Goal: Task Accomplishment & Management: Complete application form

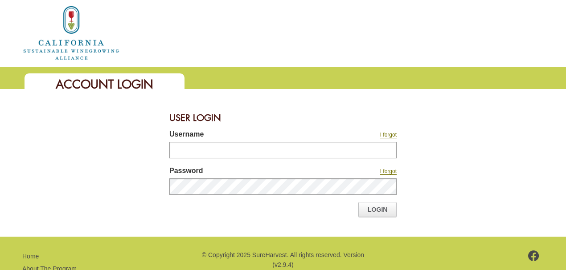
scroll to position [32, 0]
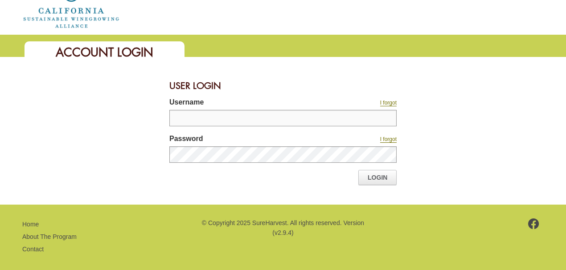
type input "**********"
click at [372, 174] on link "Login" at bounding box center [377, 177] width 38 height 15
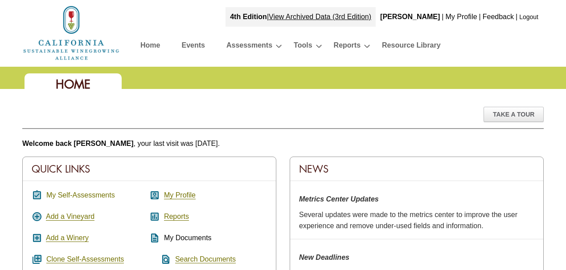
click at [97, 193] on link "My Self-Assessments" at bounding box center [80, 196] width 69 height 8
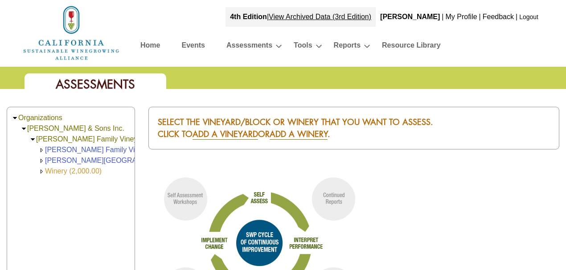
click at [76, 171] on link "Winery (2,000.00)" at bounding box center [73, 171] width 57 height 8
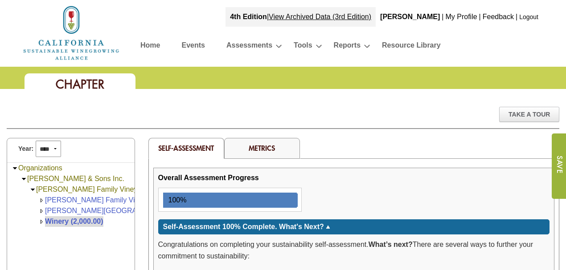
click at [275, 151] on div "Metrics" at bounding box center [262, 148] width 76 height 21
click at [267, 147] on link "Metrics" at bounding box center [262, 147] width 26 height 9
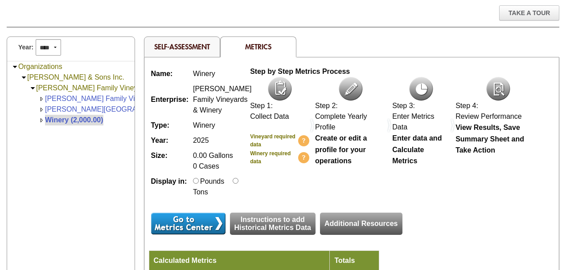
scroll to position [118, 0]
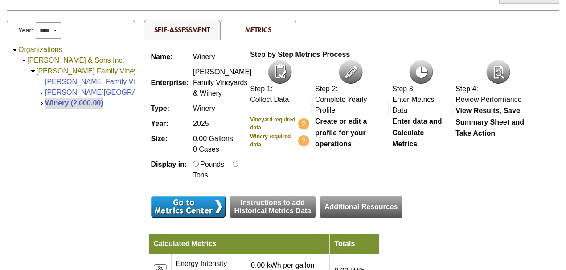
click at [195, 215] on input "image" at bounding box center [188, 207] width 74 height 22
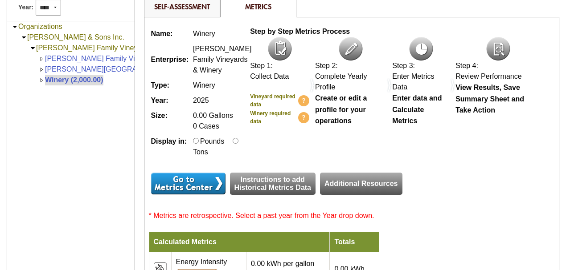
scroll to position [118, 0]
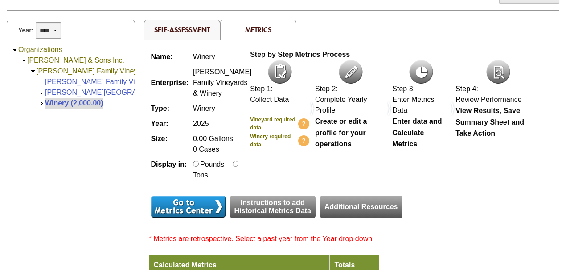
click at [56, 29] on select "**** **** **** **** **** **** **** **** **** **** **** **** **** **** **** ****…" at bounding box center [48, 30] width 25 height 16
select select "****"
click at [36, 22] on select "**** **** **** **** **** **** **** **** **** **** **** **** **** **** **** ****…" at bounding box center [48, 30] width 25 height 16
click at [199, 213] on input "image" at bounding box center [188, 207] width 74 height 22
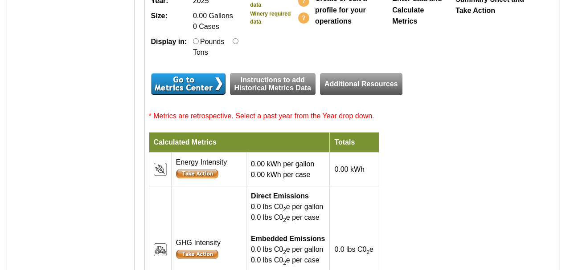
scroll to position [262, 0]
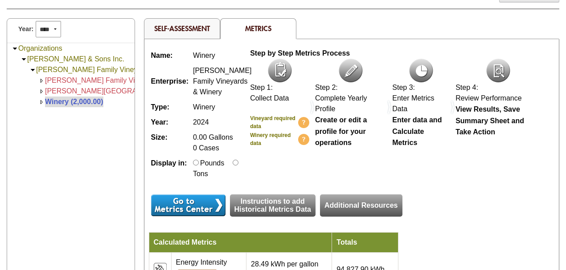
scroll to position [118, 0]
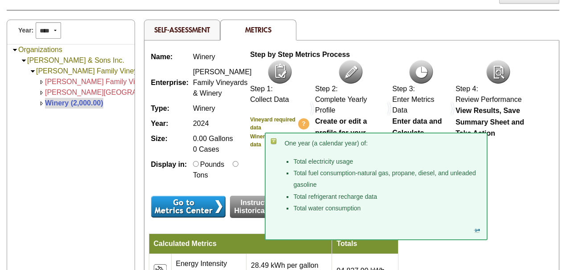
click at [256, 135] on b "Winery required data" at bounding box center [270, 141] width 41 height 14
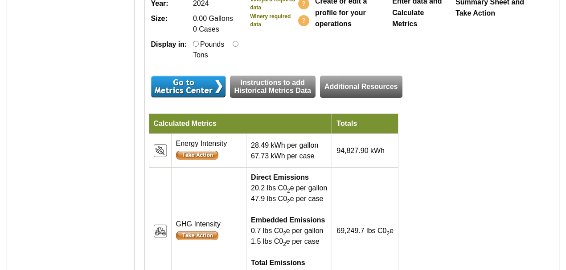
scroll to position [230, 0]
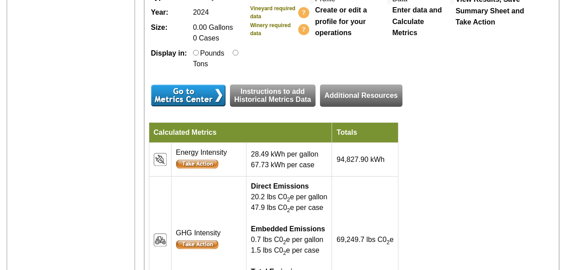
click at [200, 106] on input "image" at bounding box center [188, 96] width 74 height 22
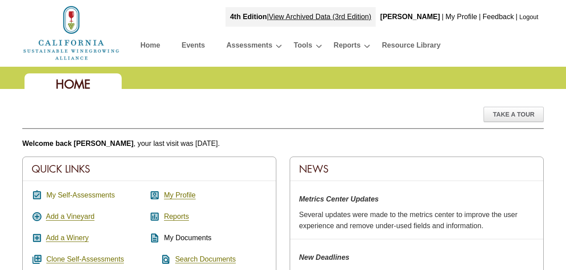
click at [75, 192] on link "My Self-Assessments" at bounding box center [80, 196] width 69 height 8
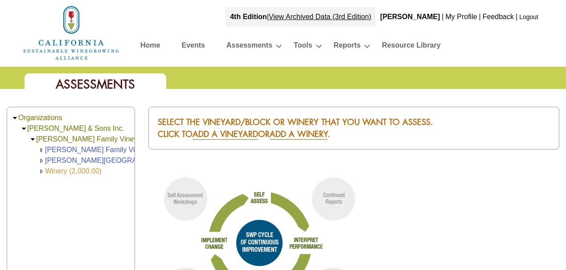
click at [68, 168] on link "Winery (2,000.00)" at bounding box center [73, 171] width 57 height 8
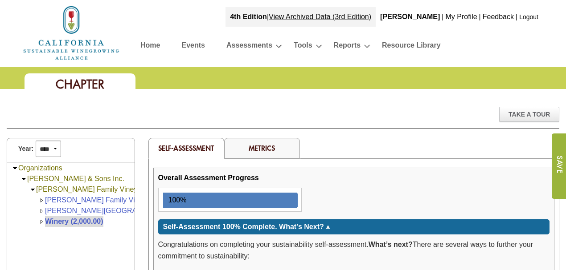
click at [260, 146] on link "Metrics" at bounding box center [262, 147] width 26 height 9
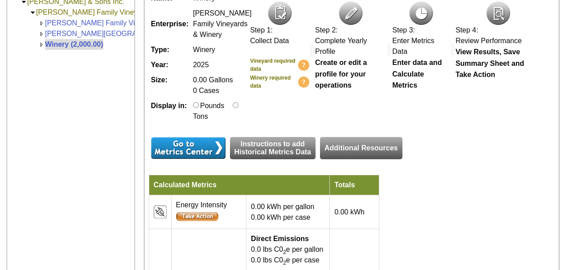
scroll to position [178, 0]
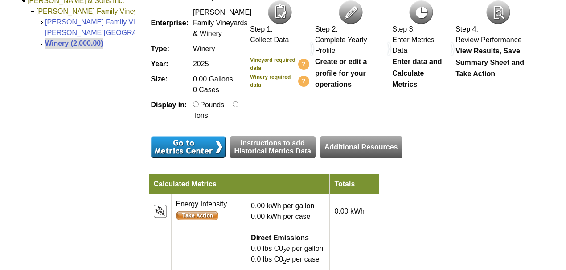
click at [215, 156] on input "image" at bounding box center [188, 147] width 74 height 22
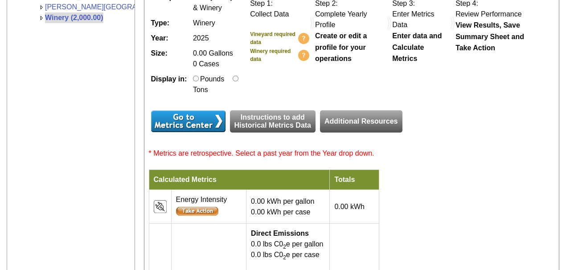
scroll to position [178, 0]
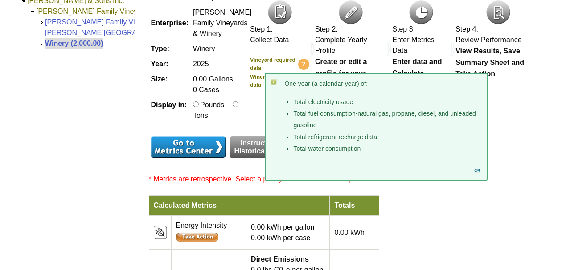
click at [257, 75] on b "Winery required data" at bounding box center [270, 81] width 41 height 14
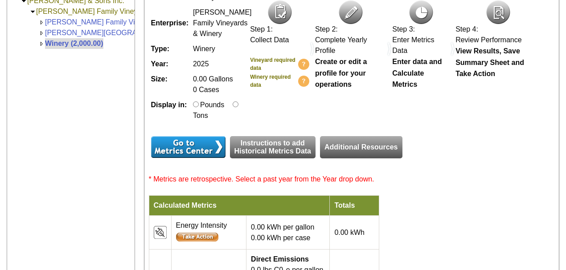
click at [192, 152] on input "image" at bounding box center [188, 147] width 74 height 22
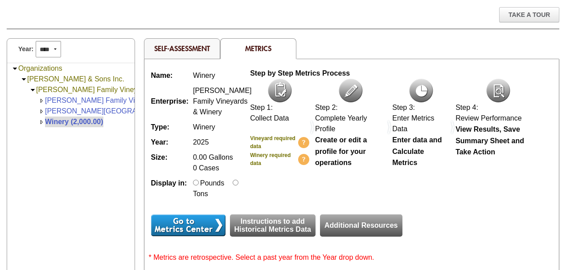
scroll to position [52, 0]
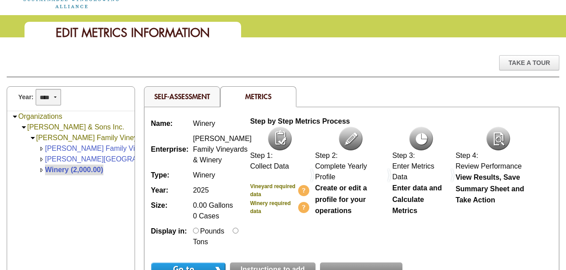
click at [55, 95] on select "**** **** **** **** **** **** **** **** **** **** **** **** **** **** **** ****…" at bounding box center [48, 97] width 25 height 16
select select "****"
click at [36, 89] on select "**** **** **** **** **** **** **** **** **** **** **** **** **** **** **** ****…" at bounding box center [48, 97] width 25 height 16
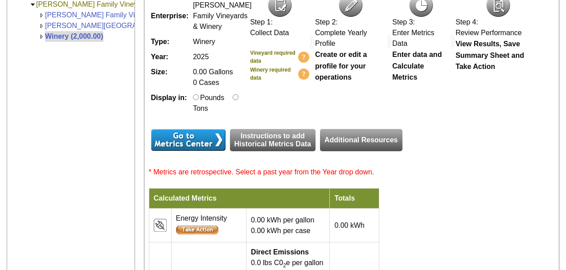
scroll to position [200, 0]
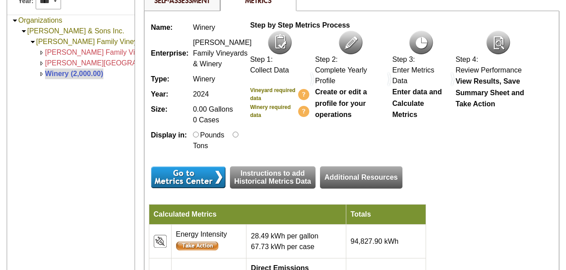
scroll to position [148, 0]
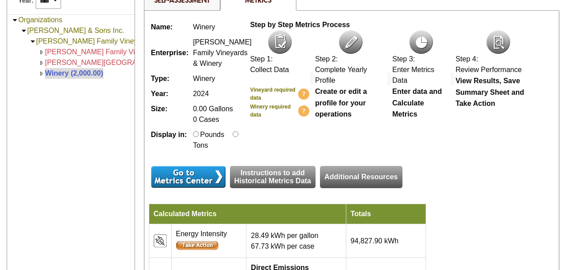
click at [184, 181] on input "image" at bounding box center [188, 177] width 74 height 22
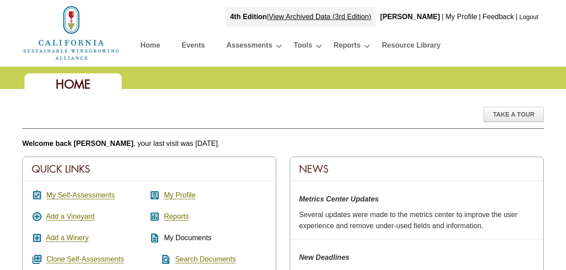
click at [80, 190] on div "assignment_turned_in My Self-Assessments add_circle Add a Vineyard add_box Add …" at bounding box center [91, 254] width 118 height 128
click at [83, 192] on link "My Self-Assessments" at bounding box center [80, 196] width 69 height 8
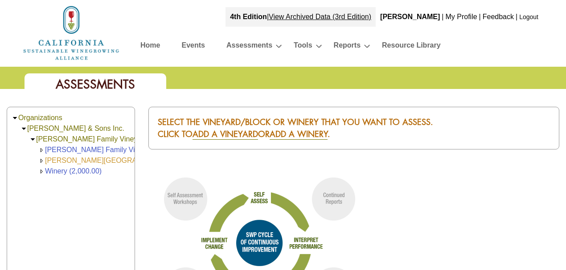
click at [73, 159] on link "[PERSON_NAME][GEOGRAPHIC_DATA] (168.00)" at bounding box center [125, 161] width 161 height 8
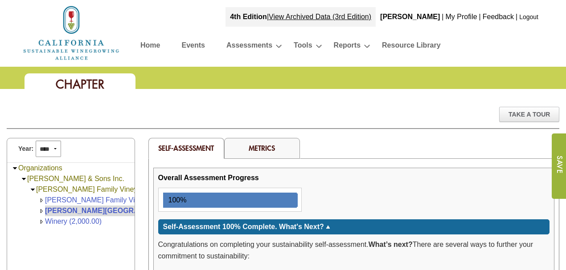
click at [267, 146] on link "Metrics" at bounding box center [262, 147] width 26 height 9
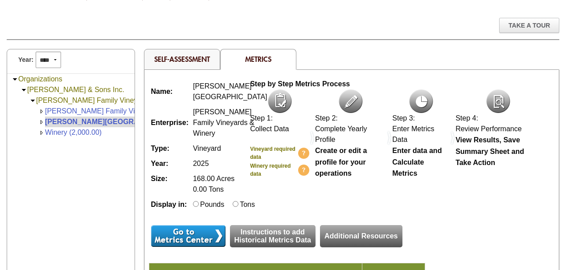
scroll to position [89, 0]
click at [57, 58] on select "**** **** **** **** **** **** **** **** **** **** **** **** **** **** **** ****…" at bounding box center [48, 60] width 25 height 16
select select "****"
click at [36, 52] on select "**** **** **** **** **** **** **** **** **** **** **** **** **** **** **** ****…" at bounding box center [48, 60] width 25 height 16
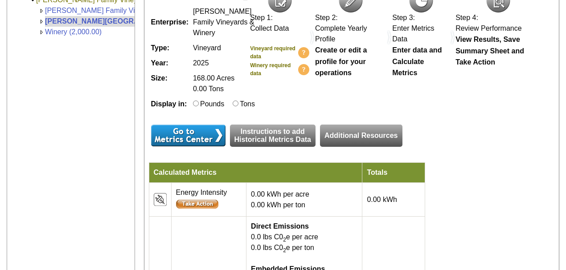
scroll to position [208, 0]
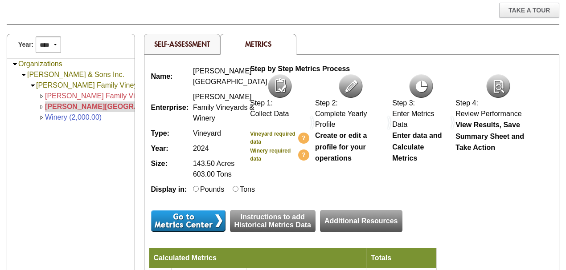
scroll to position [148, 0]
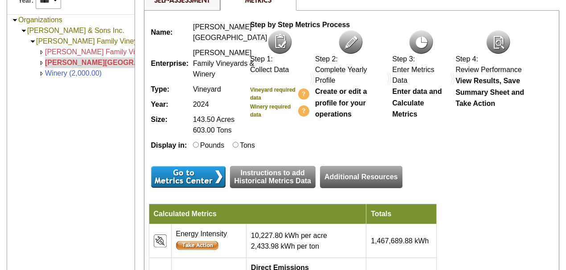
click at [197, 188] on input "image" at bounding box center [188, 177] width 74 height 22
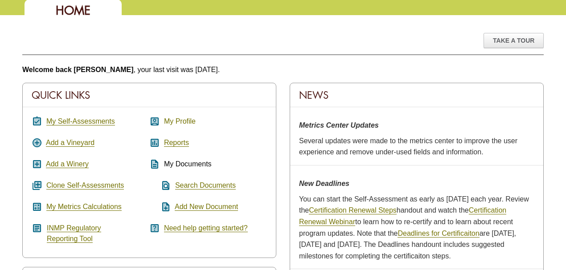
scroll to position [89, 0]
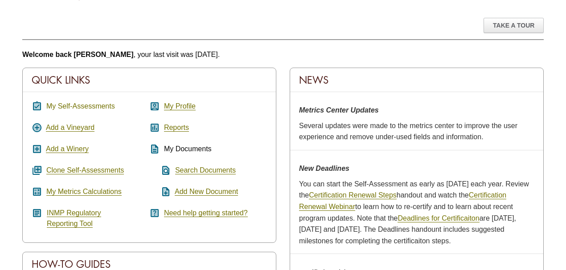
click at [80, 103] on link "My Self-Assessments" at bounding box center [80, 106] width 69 height 8
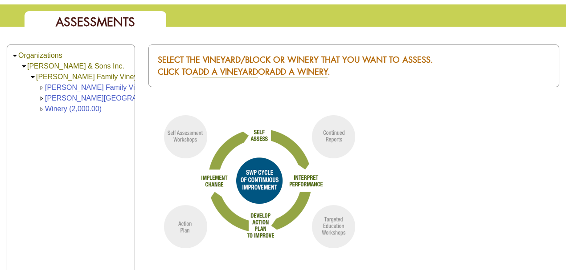
scroll to position [61, 0]
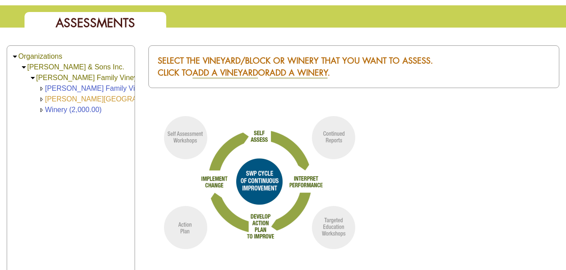
click at [75, 96] on link "[PERSON_NAME][GEOGRAPHIC_DATA] (168.00)" at bounding box center [125, 99] width 161 height 8
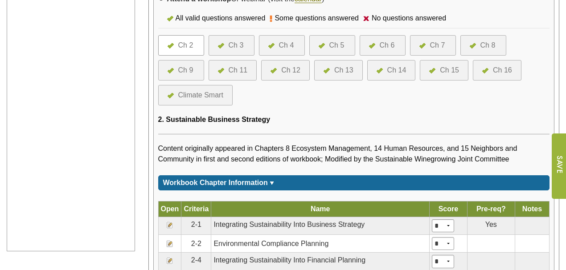
scroll to position [356, 0]
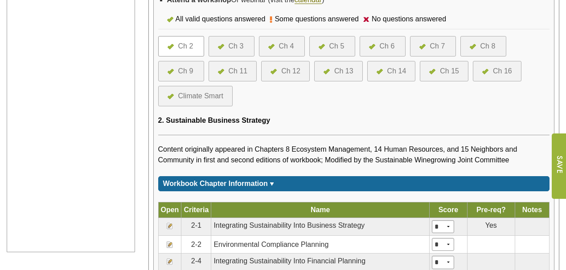
click at [291, 45] on div "Ch 4" at bounding box center [286, 46] width 15 height 11
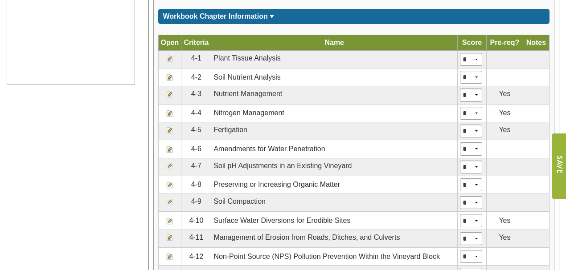
scroll to position [535, 0]
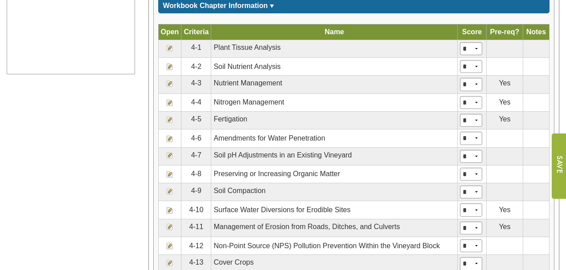
click at [170, 116] on img at bounding box center [169, 119] width 7 height 7
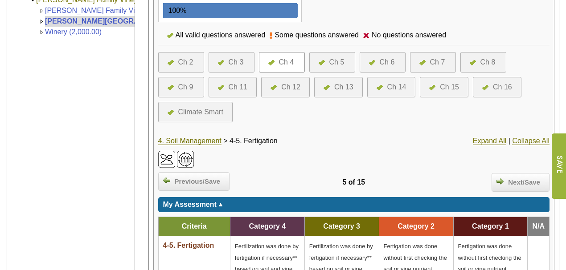
scroll to position [148, 0]
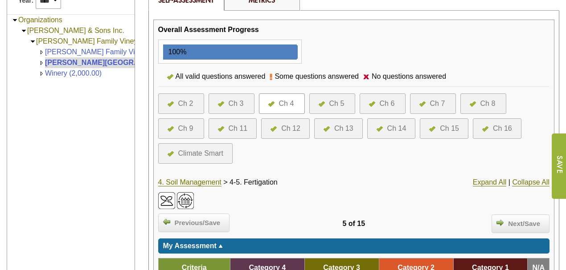
click at [334, 99] on div "Ch 5" at bounding box center [336, 103] width 15 height 11
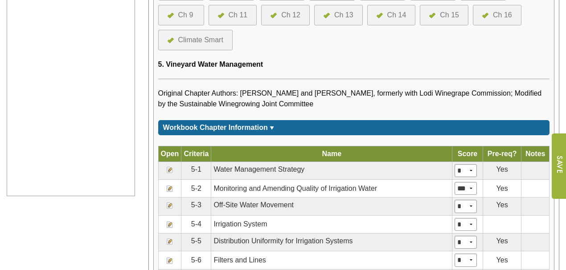
scroll to position [416, 0]
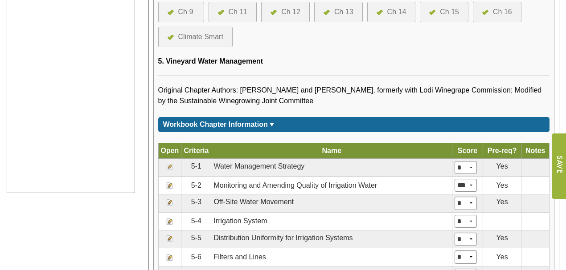
click at [168, 163] on img at bounding box center [169, 166] width 7 height 7
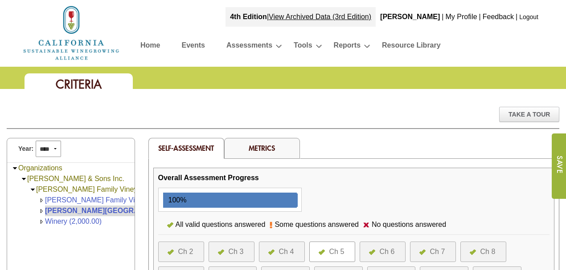
click at [337, 252] on div "Ch 5" at bounding box center [336, 252] width 15 height 11
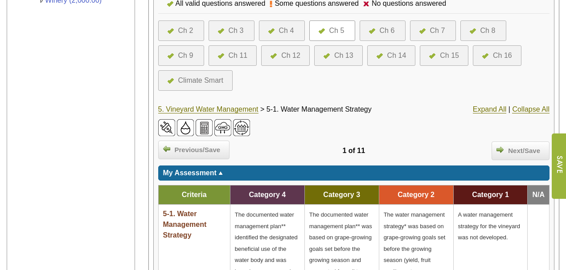
scroll to position [208, 0]
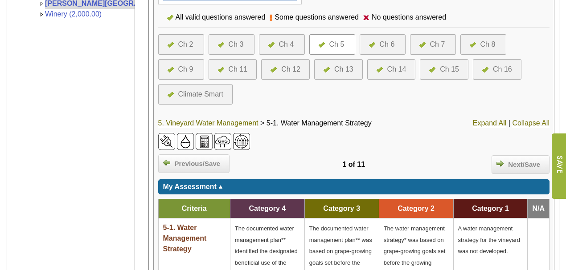
click at [331, 41] on div "Ch 5" at bounding box center [336, 44] width 15 height 11
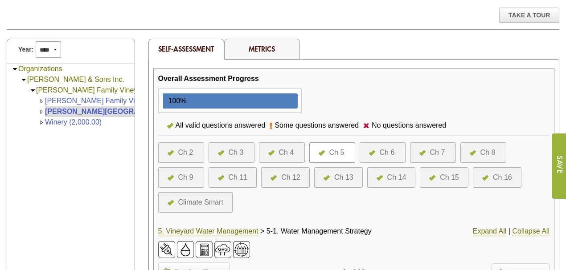
scroll to position [89, 0]
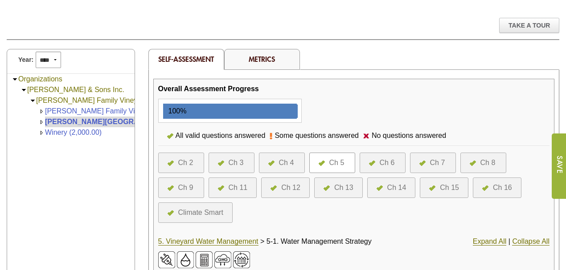
click at [288, 163] on div "Ch 4" at bounding box center [286, 163] width 15 height 11
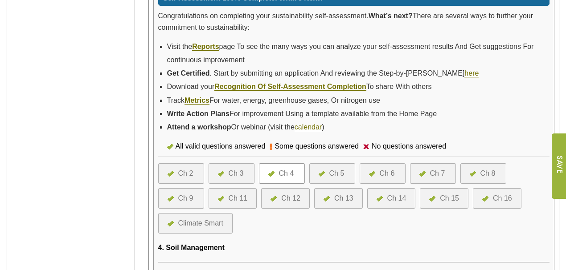
scroll to position [178, 0]
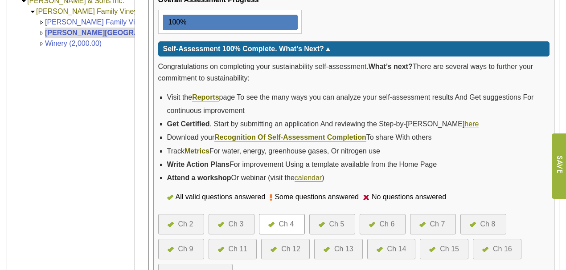
click at [336, 219] on div "Ch 5" at bounding box center [336, 224] width 15 height 11
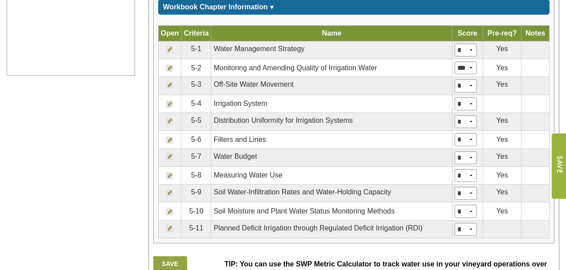
scroll to position [535, 0]
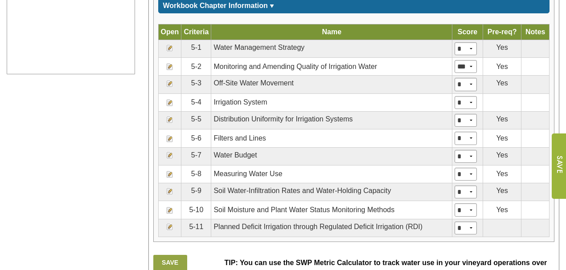
click at [172, 188] on img at bounding box center [169, 191] width 7 height 7
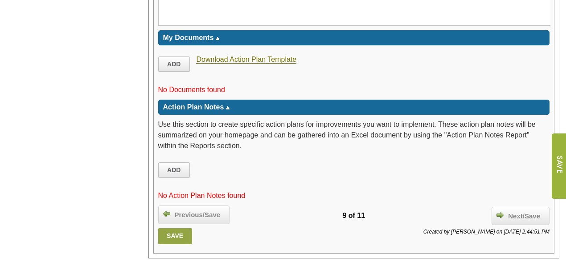
scroll to position [1306, 0]
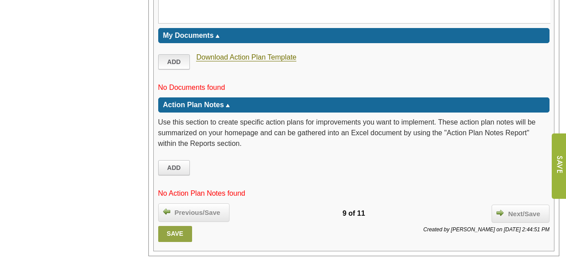
click at [173, 62] on link "Add" at bounding box center [174, 61] width 32 height 15
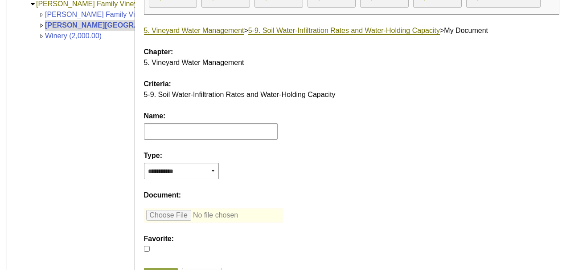
scroll to position [148, 0]
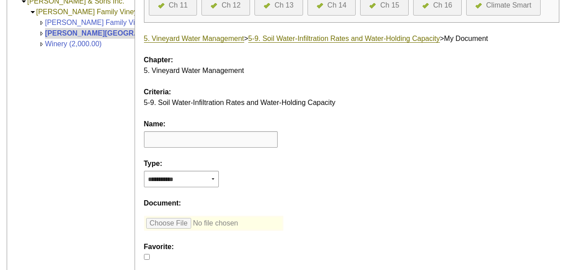
click at [266, 139] on input "text" at bounding box center [211, 139] width 134 height 16
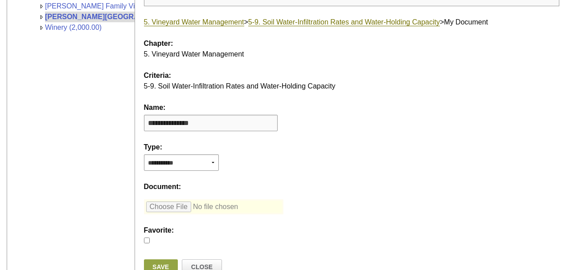
scroll to position [178, 0]
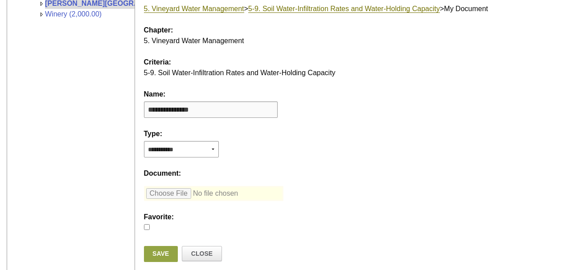
type input "**********"
click at [518, 31] on div "Chapter:" at bounding box center [345, 30] width 416 height 11
type input "**********"
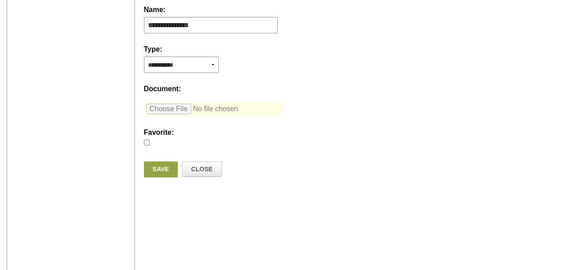
scroll to position [267, 0]
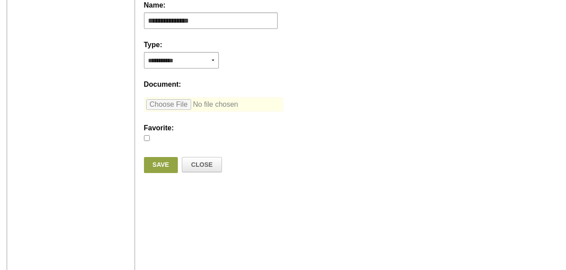
click at [161, 163] on link "Save" at bounding box center [161, 165] width 34 height 16
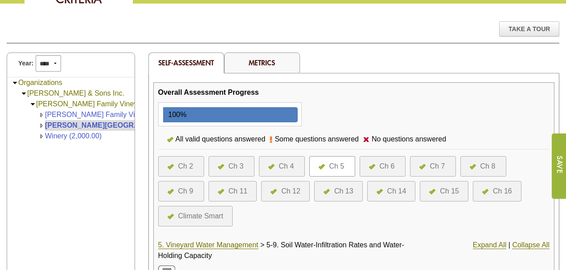
scroll to position [89, 0]
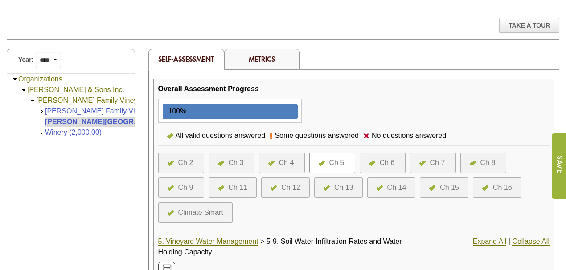
click at [340, 163] on div "Ch 5" at bounding box center [336, 163] width 15 height 11
click at [288, 160] on div "Ch 4" at bounding box center [286, 163] width 15 height 11
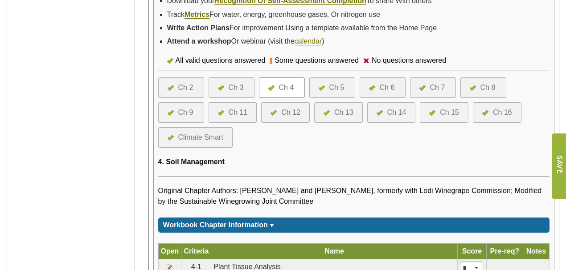
scroll to position [297, 0]
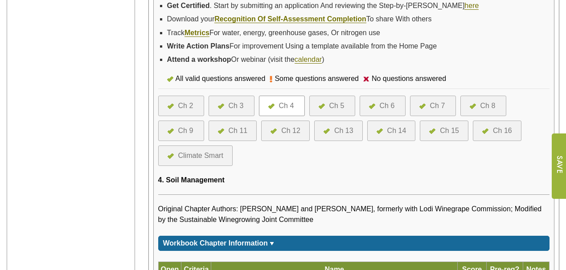
click at [334, 103] on div "Ch 5" at bounding box center [336, 106] width 15 height 11
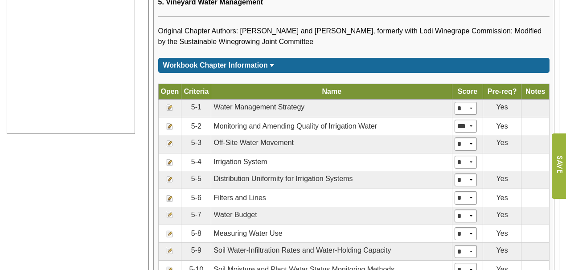
scroll to position [505, 0]
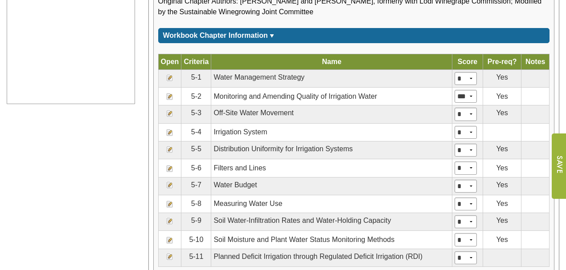
click at [169, 130] on img at bounding box center [169, 132] width 7 height 7
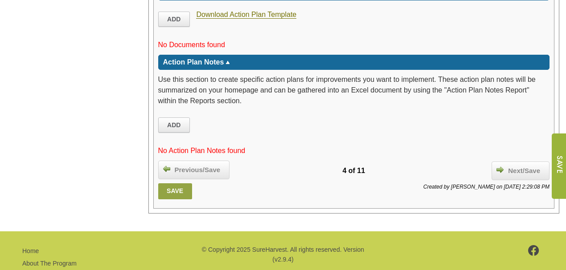
scroll to position [1304, 0]
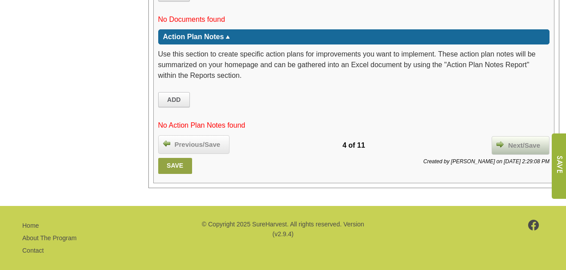
click at [521, 141] on span "Next/Save" at bounding box center [523, 146] width 41 height 10
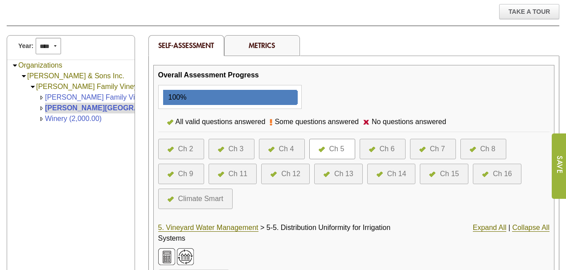
scroll to position [118, 0]
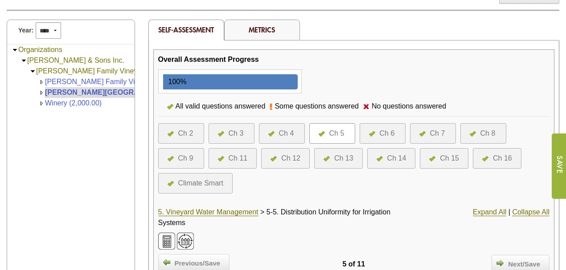
click at [288, 128] on div "Ch 4" at bounding box center [286, 133] width 15 height 11
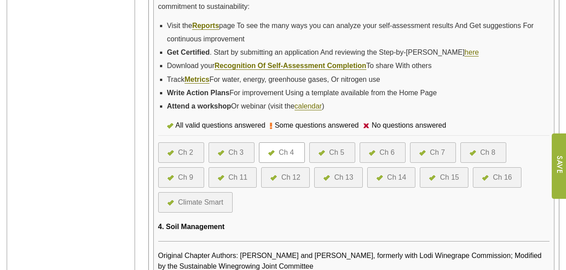
scroll to position [267, 0]
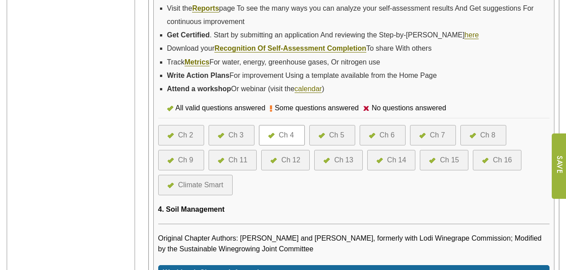
click at [331, 133] on div "Ch 5" at bounding box center [336, 135] width 15 height 11
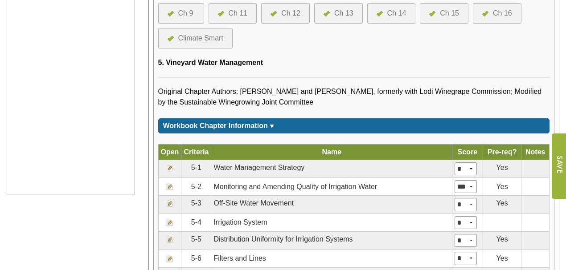
scroll to position [416, 0]
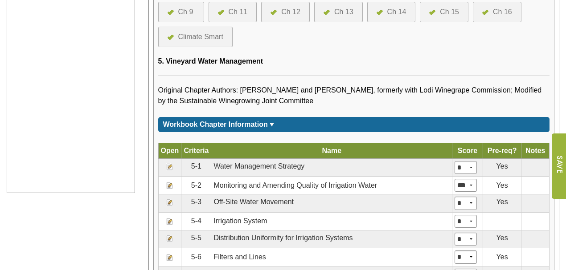
click at [168, 163] on img at bounding box center [169, 166] width 7 height 7
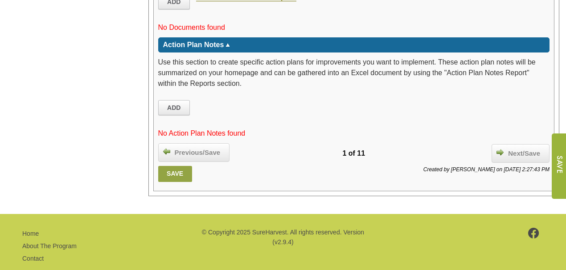
scroll to position [1709, 0]
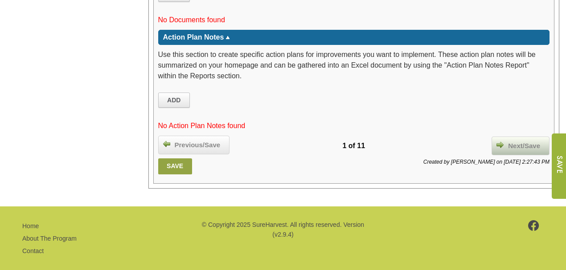
click at [527, 141] on span "Next/Save" at bounding box center [523, 146] width 41 height 10
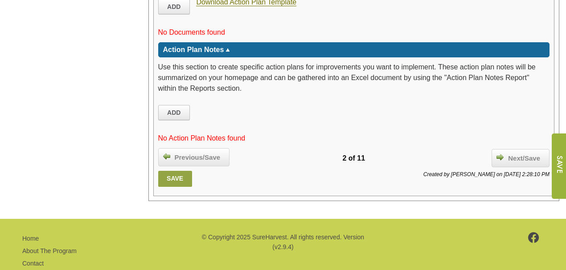
scroll to position [1555, 0]
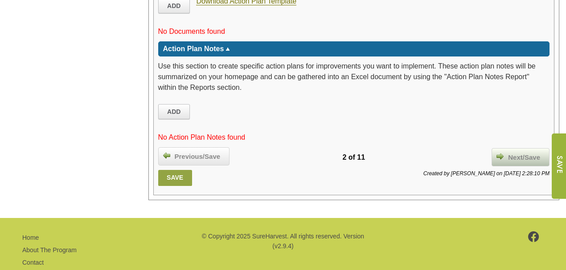
click at [500, 153] on img at bounding box center [499, 156] width 7 height 7
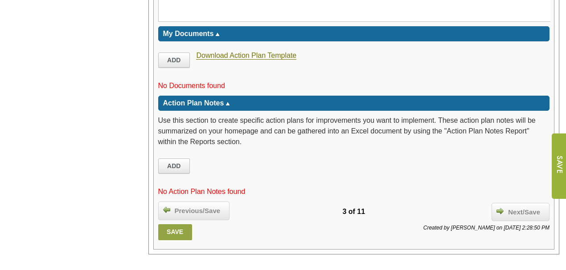
scroll to position [1604, 0]
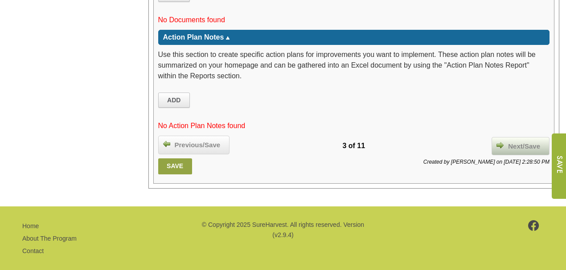
click at [508, 142] on span "Next/Save" at bounding box center [523, 147] width 41 height 10
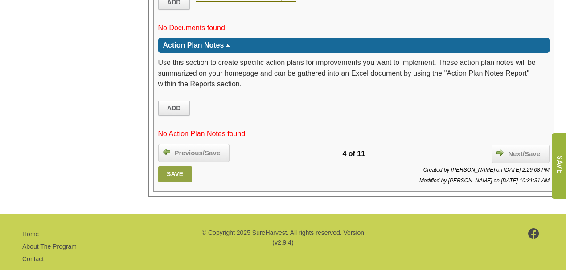
scroll to position [1304, 0]
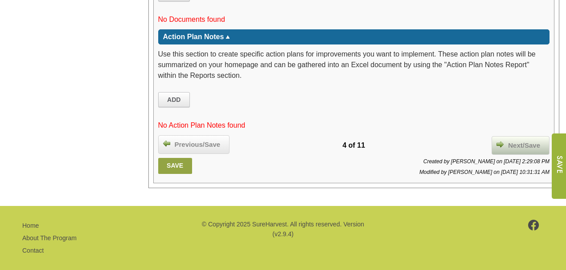
click at [506, 141] on span "Next/Save" at bounding box center [523, 146] width 41 height 10
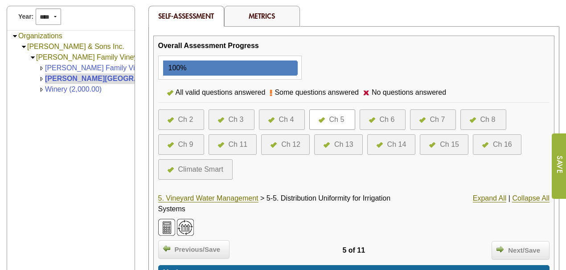
scroll to position [118, 0]
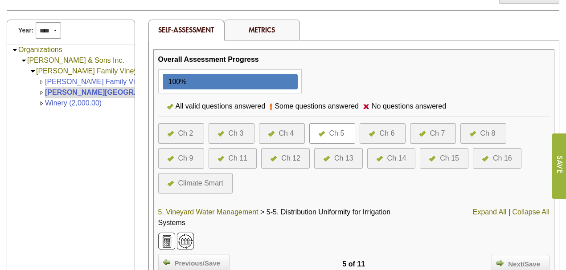
click at [381, 132] on div "Ch 6" at bounding box center [386, 133] width 15 height 11
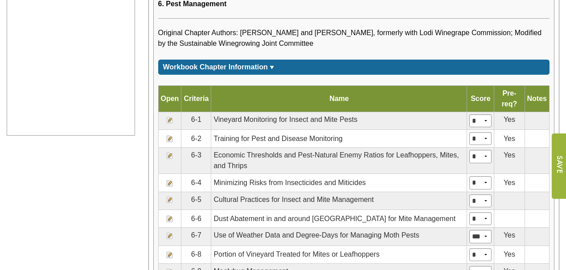
scroll to position [475, 0]
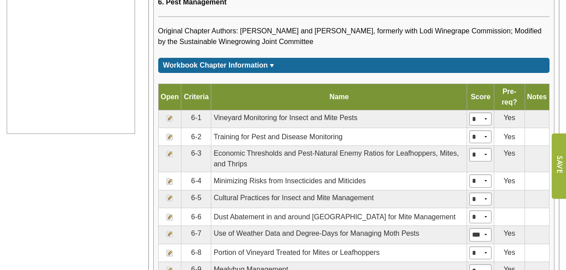
click at [170, 115] on img at bounding box center [169, 118] width 7 height 7
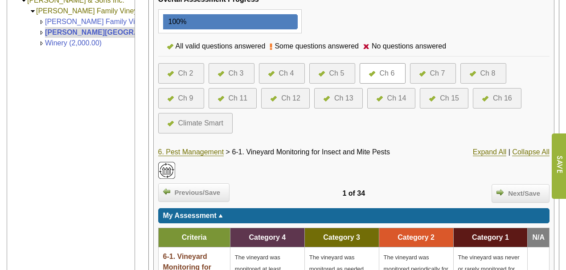
scroll to position [178, 0]
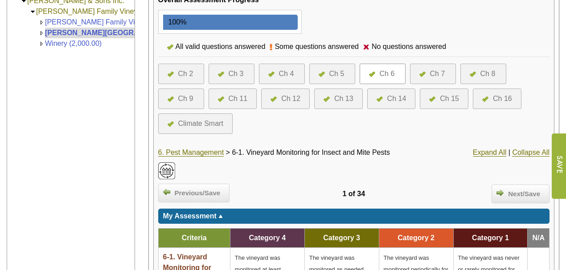
click at [482, 73] on div "Ch 8" at bounding box center [487, 74] width 15 height 11
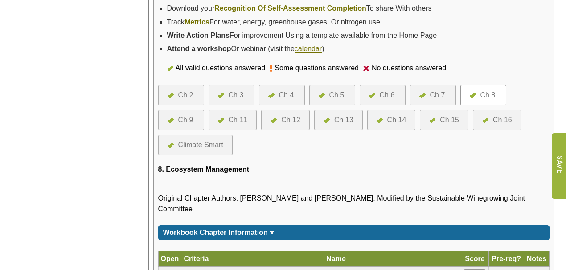
scroll to position [297, 0]
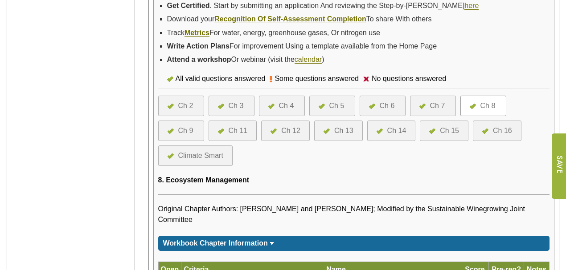
click at [431, 102] on div "Ch 7" at bounding box center [437, 106] width 15 height 11
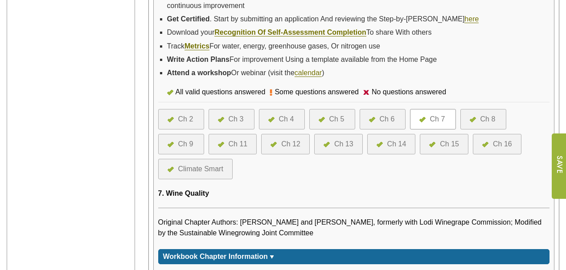
scroll to position [267, 0]
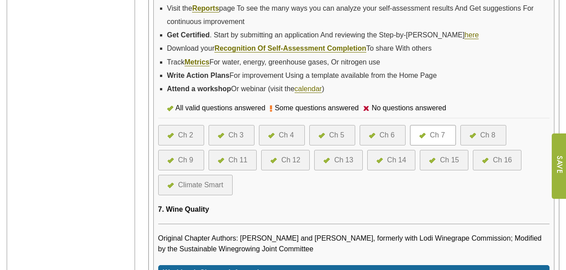
click at [482, 133] on div "Ch 8" at bounding box center [487, 135] width 15 height 11
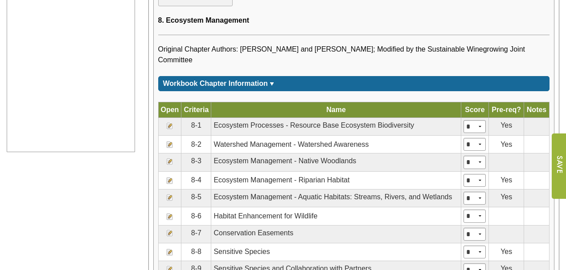
scroll to position [475, 0]
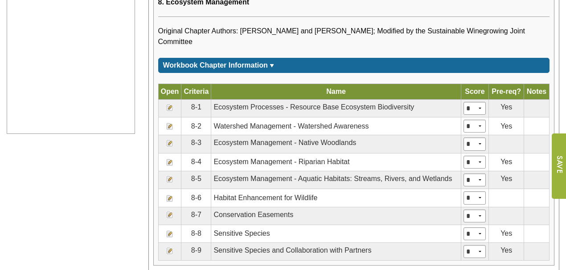
click at [167, 212] on img at bounding box center [169, 215] width 7 height 7
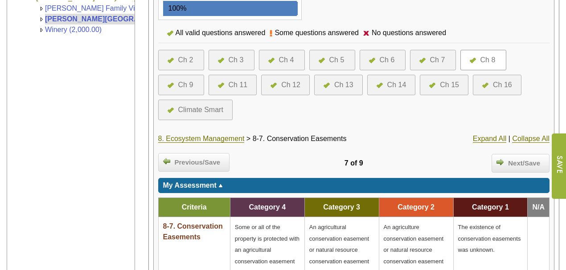
scroll to position [191, 0]
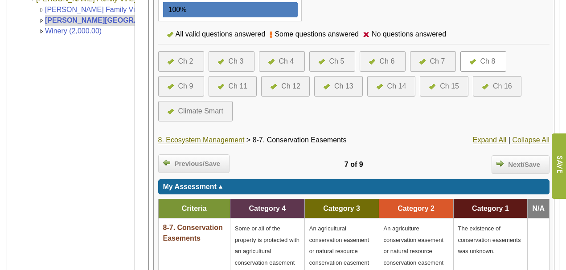
click at [379, 59] on div "Ch 6" at bounding box center [386, 61] width 15 height 11
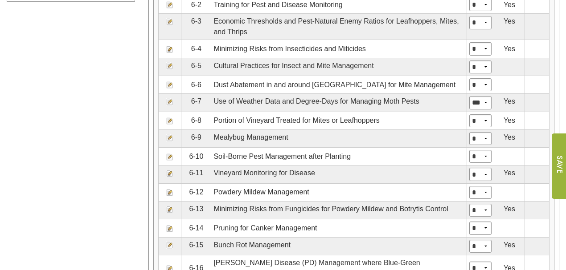
scroll to position [653, 0]
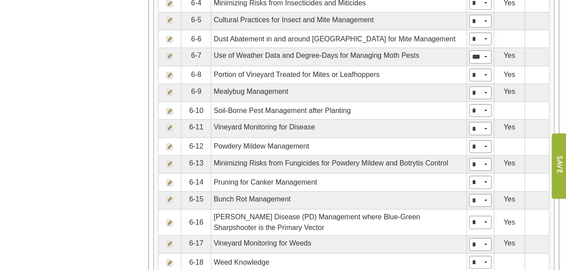
click at [167, 143] on img at bounding box center [169, 146] width 7 height 7
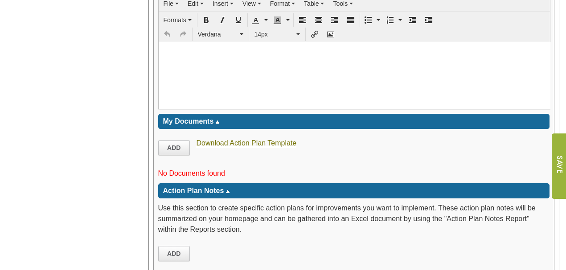
scroll to position [1574, 0]
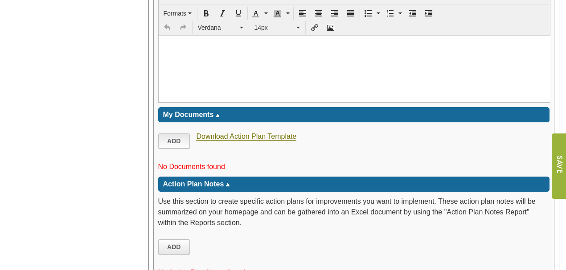
click at [175, 134] on link "Add" at bounding box center [174, 141] width 32 height 15
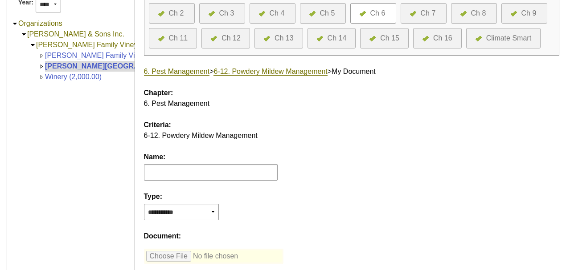
scroll to position [118, 0]
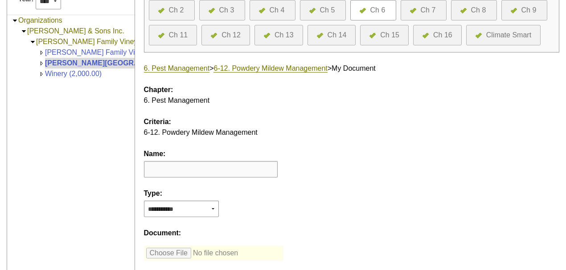
click at [171, 167] on input "text" at bounding box center [211, 169] width 134 height 16
type input "*"
click at [146, 167] on input "**********" at bounding box center [211, 169] width 134 height 16
type input "**********"
click at [213, 206] on select "**********" at bounding box center [181, 209] width 75 height 16
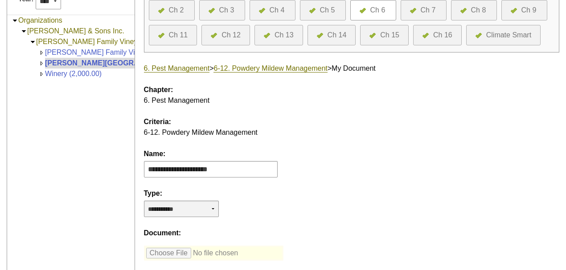
select select "*"
click at [144, 201] on select "**********" at bounding box center [181, 209] width 75 height 16
type input "**********"
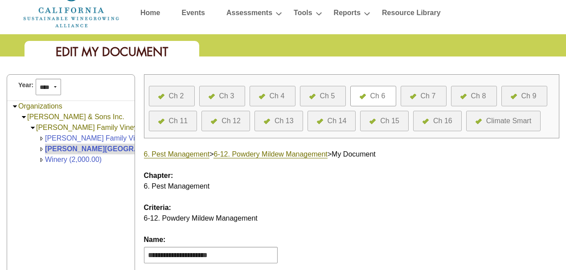
scroll to position [29, 0]
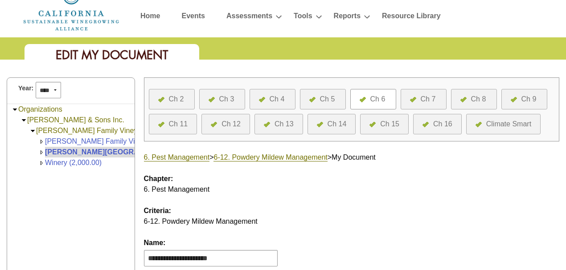
click at [418, 99] on div at bounding box center [415, 99] width 11 height 11
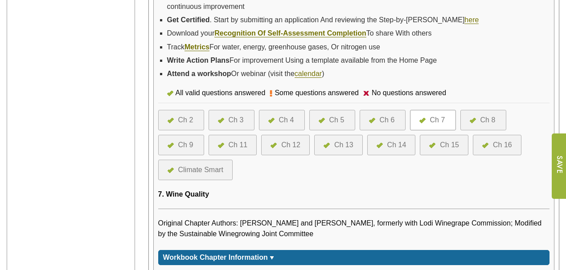
scroll to position [297, 0]
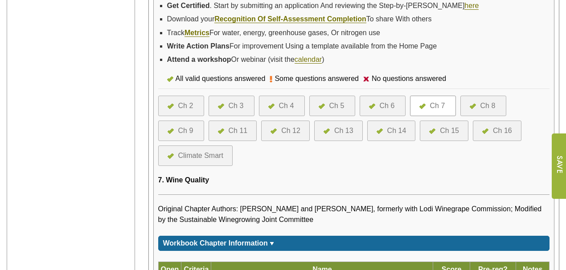
click at [384, 103] on div "Ch 6" at bounding box center [386, 106] width 15 height 11
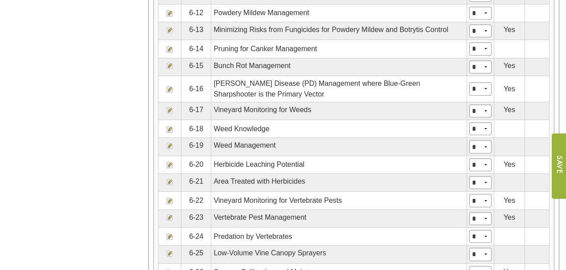
scroll to position [831, 0]
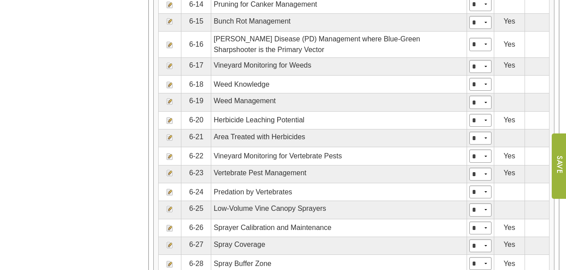
click at [169, 170] on img at bounding box center [169, 173] width 7 height 7
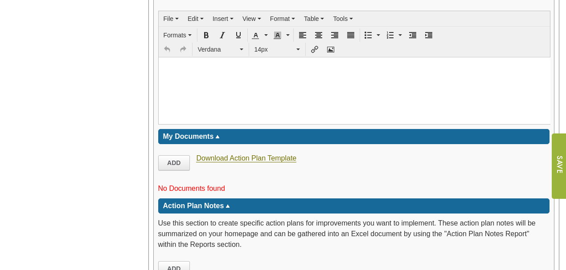
scroll to position [1595, 0]
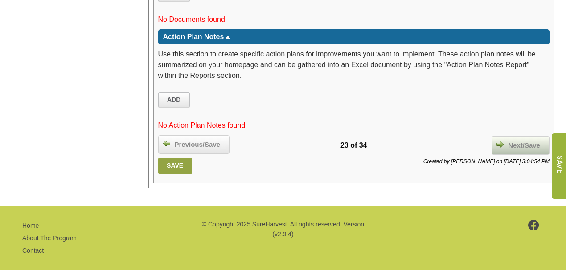
click at [519, 141] on span "Next/Save" at bounding box center [523, 146] width 41 height 10
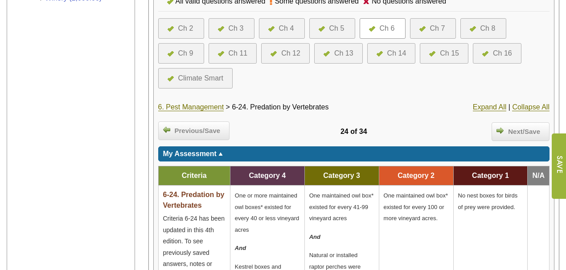
scroll to position [179, 0]
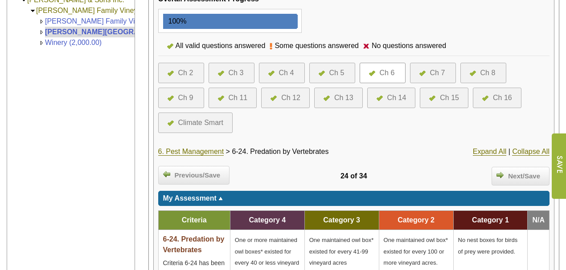
click at [334, 71] on div "Ch 5" at bounding box center [336, 73] width 15 height 11
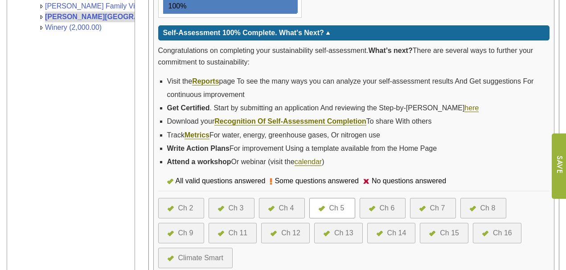
scroll to position [208, 0]
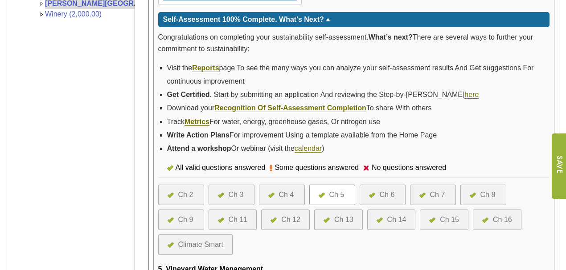
click at [385, 190] on div "Ch 6" at bounding box center [386, 195] width 15 height 11
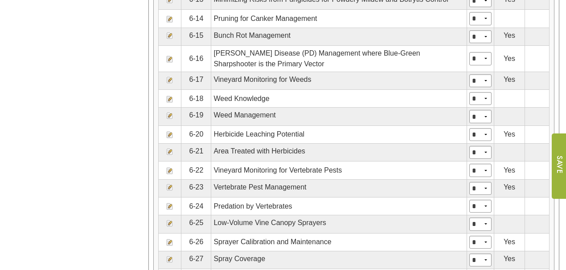
scroll to position [831, 0]
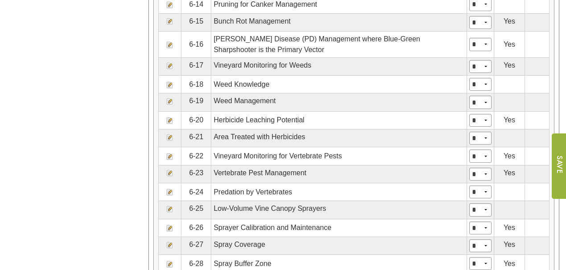
click at [170, 170] on img at bounding box center [169, 173] width 7 height 7
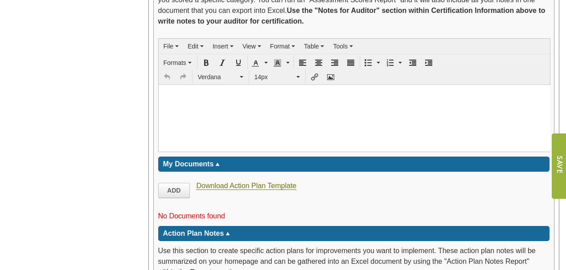
scroll to position [1425, 0]
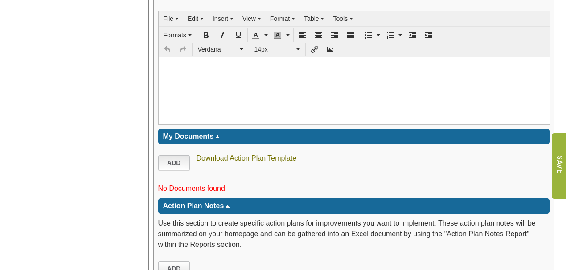
click at [171, 155] on link "Add" at bounding box center [174, 162] width 32 height 15
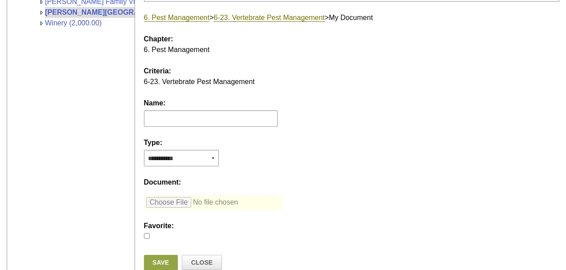
scroll to position [178, 0]
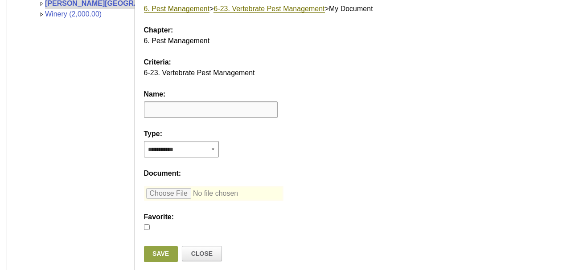
click at [182, 110] on input "text" at bounding box center [211, 110] width 134 height 16
drag, startPoint x: 165, startPoint y: 109, endPoint x: 161, endPoint y: 112, distance: 5.0
click at [161, 112] on input "**********" at bounding box center [211, 110] width 134 height 16
click at [158, 108] on input "**********" at bounding box center [211, 110] width 134 height 16
type input "**********"
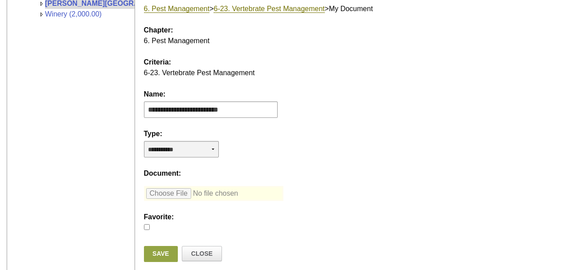
click at [213, 148] on select "**********" at bounding box center [181, 149] width 75 height 16
select select "*"
click at [144, 141] on select "**********" at bounding box center [181, 149] width 75 height 16
type input "**********"
click at [162, 252] on link "Save" at bounding box center [161, 254] width 34 height 16
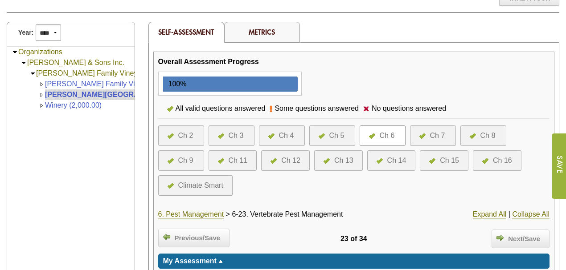
scroll to position [89, 0]
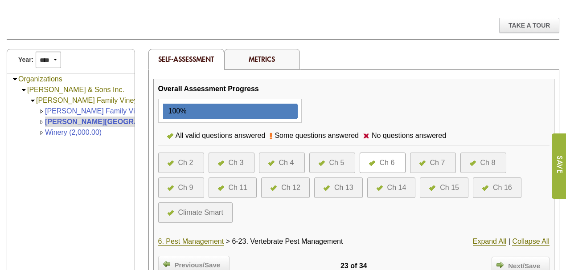
click at [231, 184] on div "Ch 11" at bounding box center [238, 188] width 19 height 11
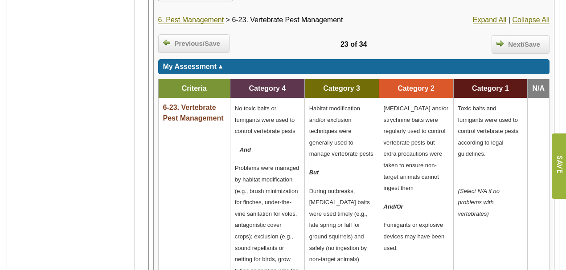
scroll to position [326, 0]
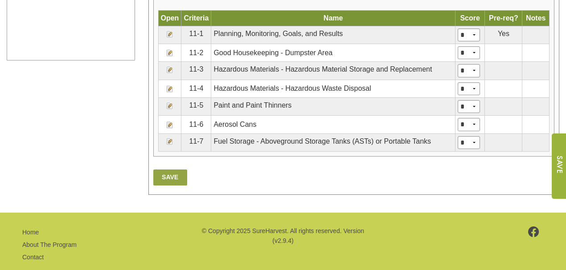
scroll to position [549, 0]
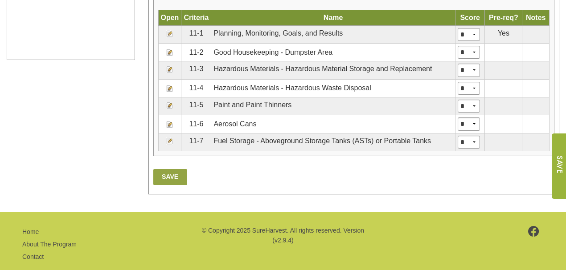
click at [170, 138] on img at bounding box center [169, 141] width 7 height 7
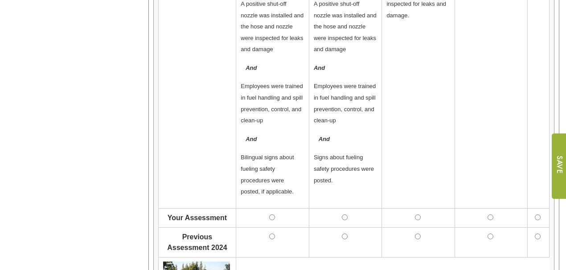
scroll to position [683, 0]
